Goal: Information Seeking & Learning: Learn about a topic

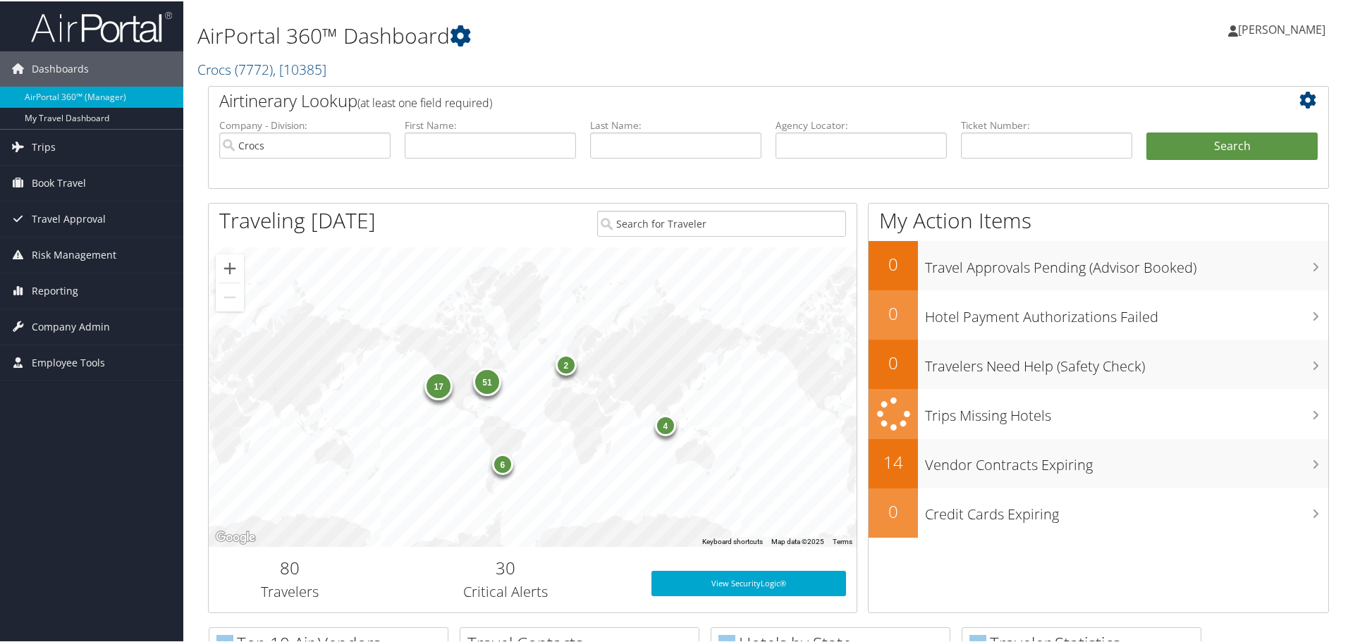
drag, startPoint x: 71, startPoint y: 289, endPoint x: 85, endPoint y: 310, distance: 25.8
click at [70, 289] on span "Reporting" at bounding box center [55, 289] width 47 height 35
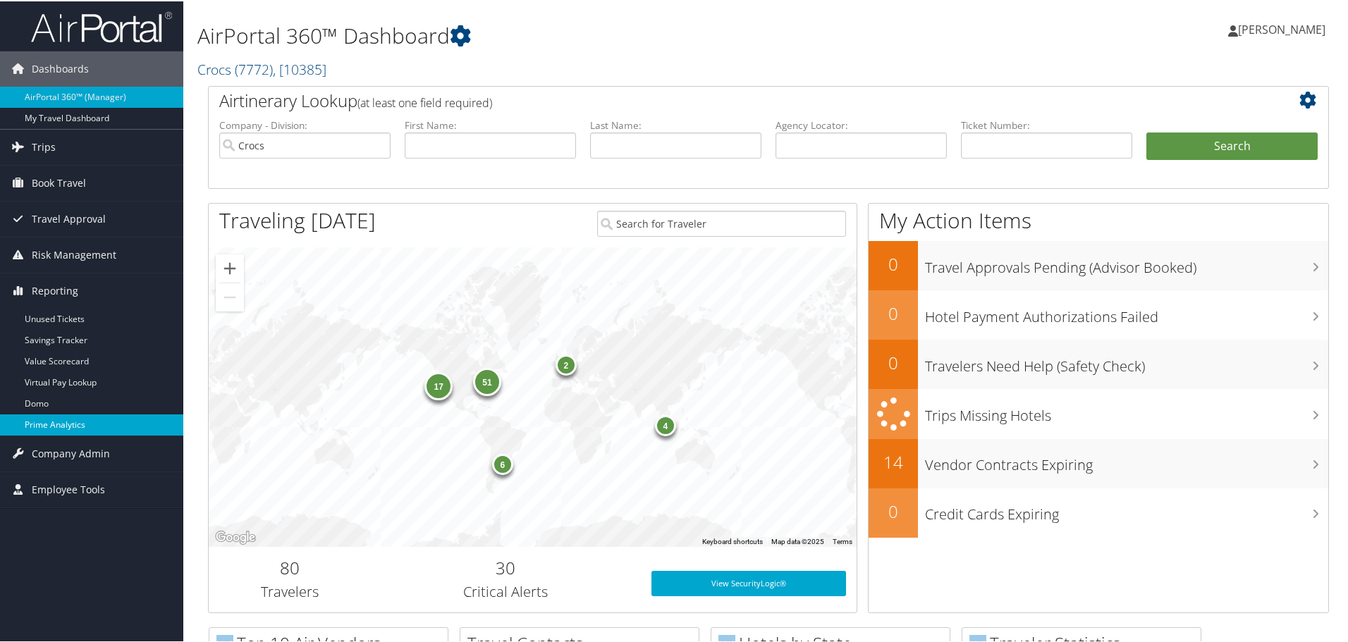
click at [68, 421] on link "Prime Analytics" at bounding box center [91, 423] width 183 height 21
